Goal: Transaction & Acquisition: Purchase product/service

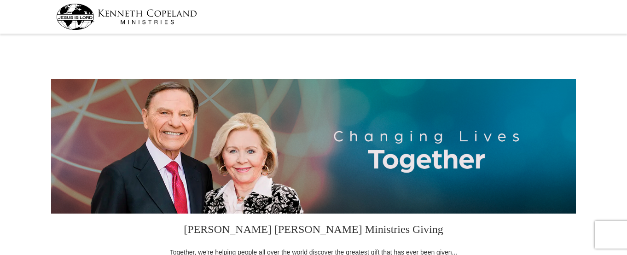
select select "CO"
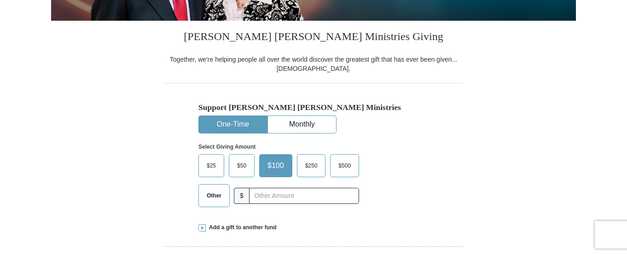
click at [242, 164] on span "$50" at bounding box center [242, 166] width 18 height 14
click at [0, 0] on input "$50" at bounding box center [0, 0] width 0 height 0
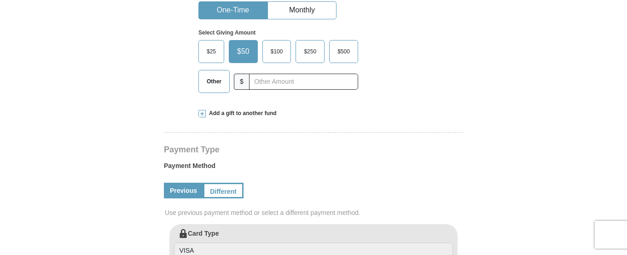
scroll to position [277, 0]
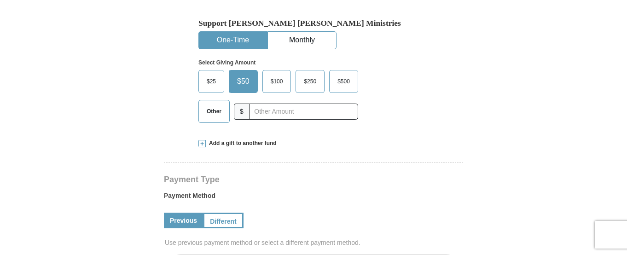
click at [212, 111] on span "Other" at bounding box center [214, 112] width 24 height 14
click at [0, 0] on input "Other" at bounding box center [0, 0] width 0 height 0
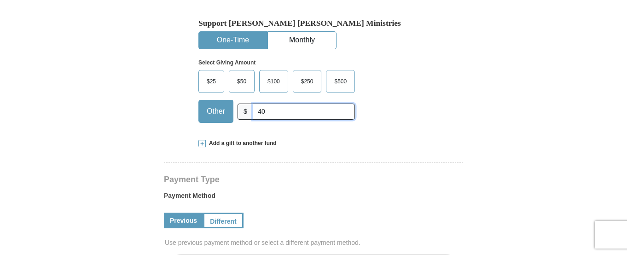
type input "40.00"
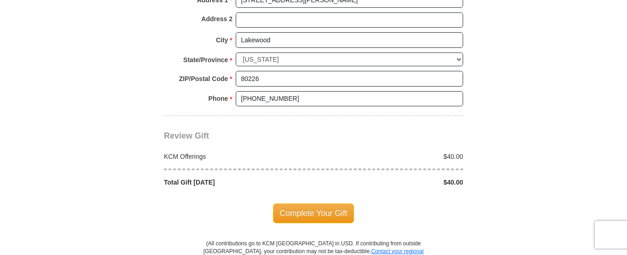
scroll to position [766, 0]
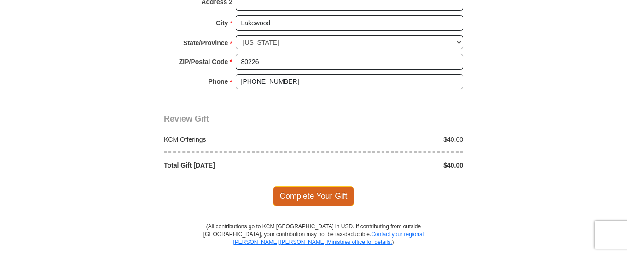
click at [313, 198] on span "Complete Your Gift" at bounding box center [314, 196] width 82 height 19
